Goal: Entertainment & Leisure: Consume media (video, audio)

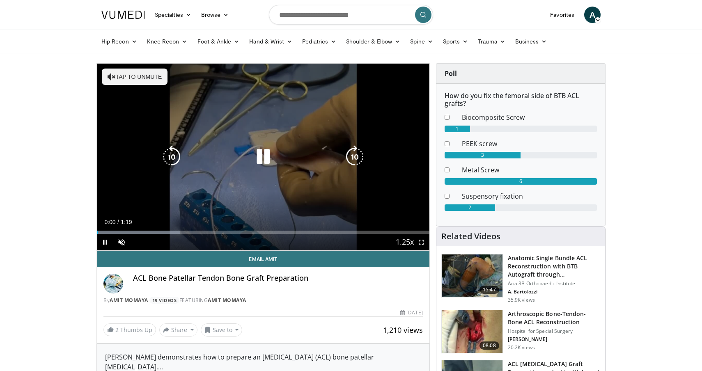
click at [119, 71] on button "Tap to unmute" at bounding box center [135, 77] width 66 height 16
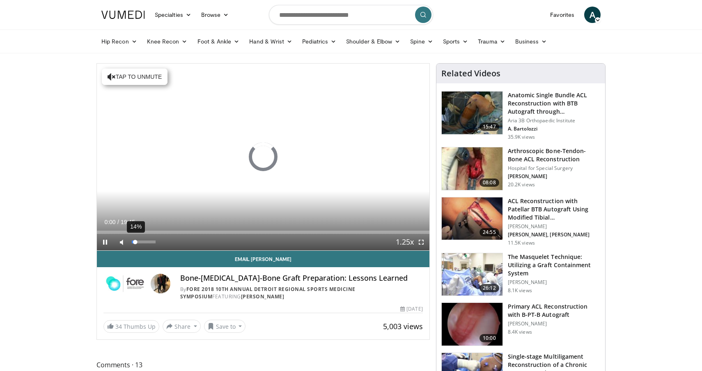
click at [135, 242] on div "14%" at bounding box center [143, 242] width 23 height 3
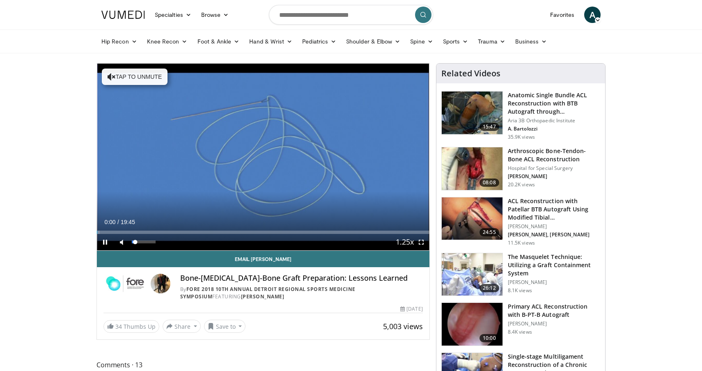
click at [117, 242] on span "Video Player" at bounding box center [121, 242] width 16 height 16
click at [145, 237] on div "56%" at bounding box center [143, 242] width 29 height 16
drag, startPoint x: 145, startPoint y: 240, endPoint x: 166, endPoint y: 240, distance: 21.0
click at [166, 240] on div "Mute 100%" at bounding box center [142, 242] width 58 height 16
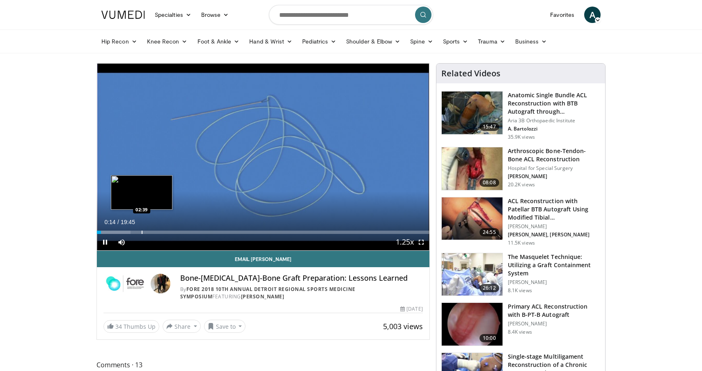
click at [142, 230] on div "Loaded : 10.12% 00:15 02:39" at bounding box center [263, 230] width 333 height 8
click at [150, 224] on div "Current Time 2:41 / Duration 19:45" at bounding box center [263, 222] width 333 height 7
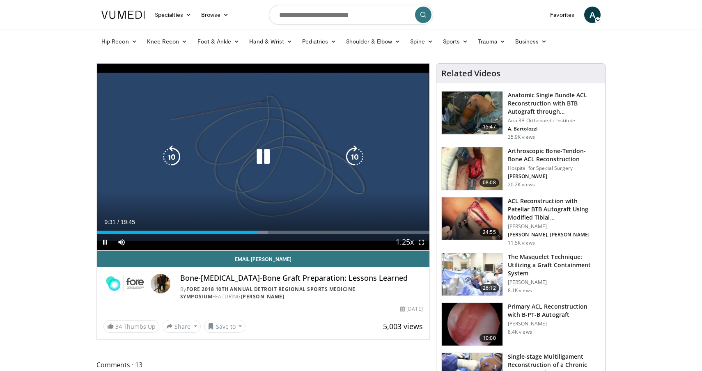
click at [260, 158] on icon "Video Player" at bounding box center [263, 156] width 23 height 23
